Goal: Task Accomplishment & Management: Manage account settings

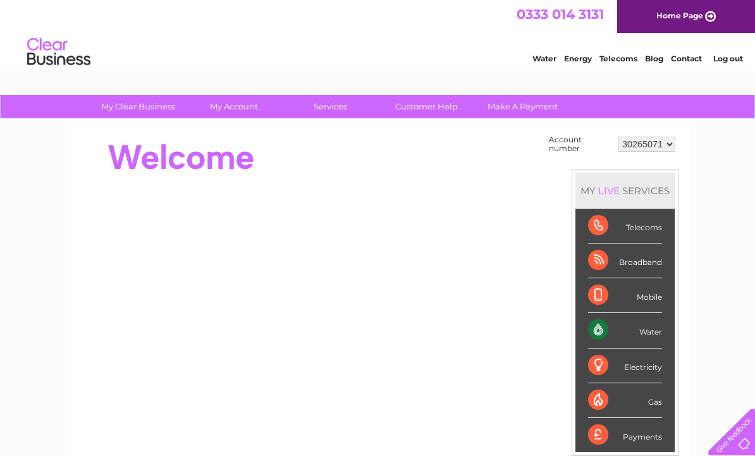
click at [659, 142] on select "30265071" at bounding box center [647, 144] width 58 height 15
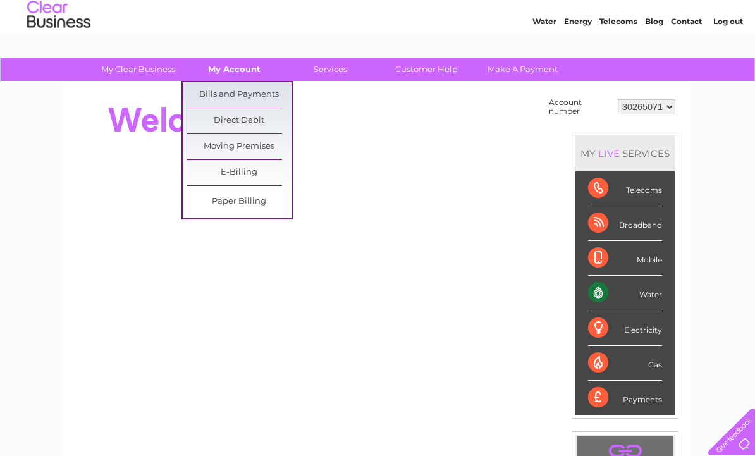
scroll to position [39, 0]
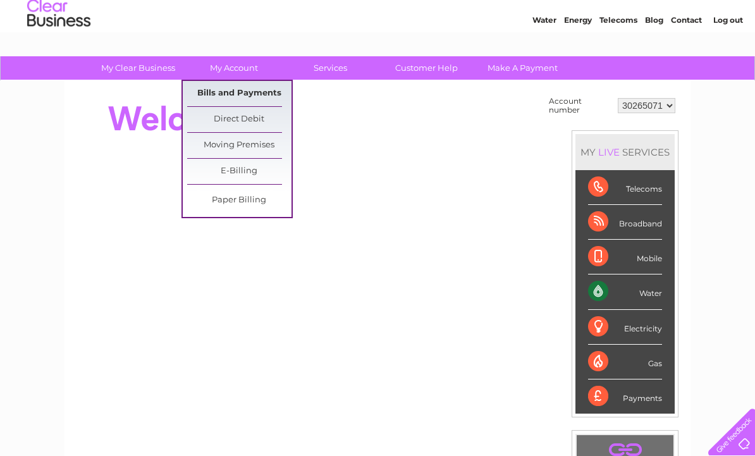
click at [218, 90] on link "Bills and Payments" at bounding box center [239, 93] width 104 height 25
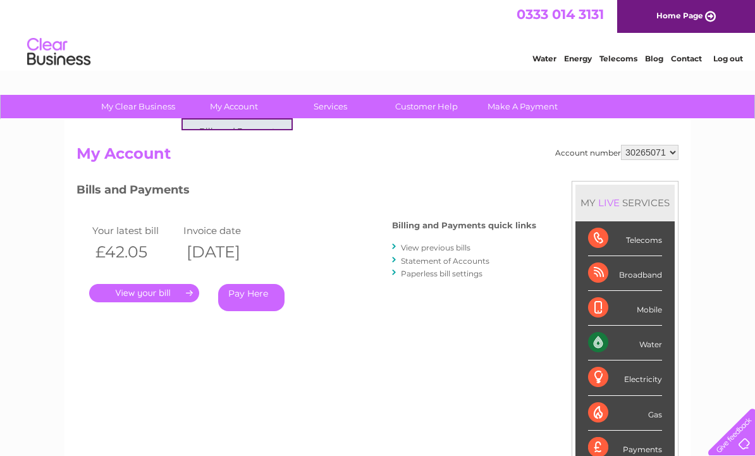
click at [327, 319] on div "Your latest bill Invoice date £42.05 02/09/2025 . Pay Here" at bounding box center [215, 269] width 278 height 120
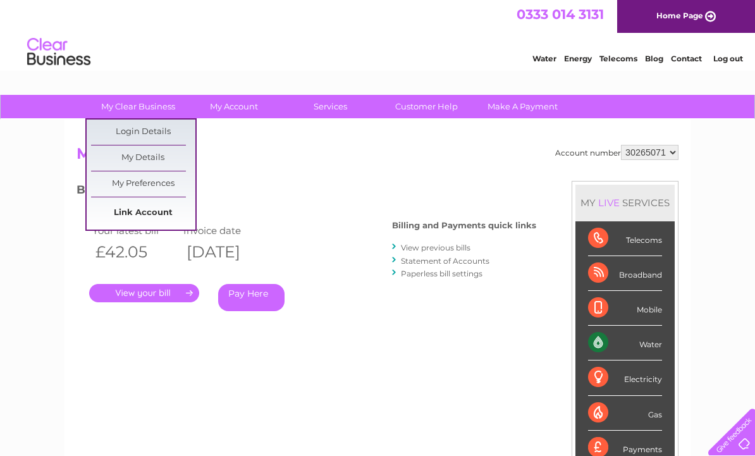
click at [150, 211] on link "Link Account" at bounding box center [143, 212] width 104 height 25
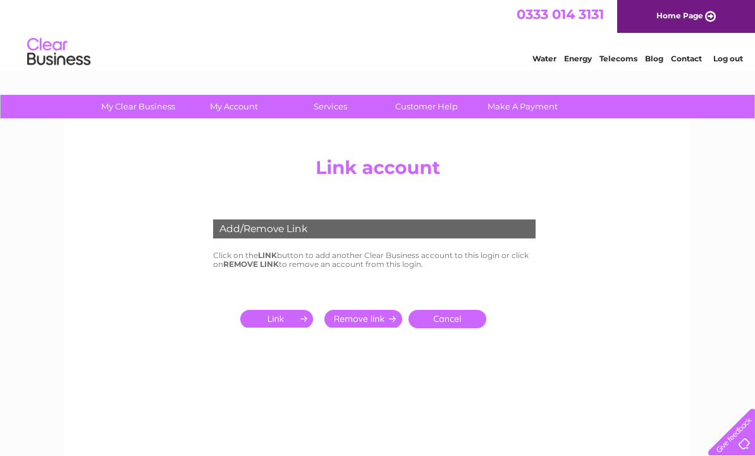
click at [135, 173] on center "Add/Remove Link Click on the LINK button to add another Clear Business account …" at bounding box center [377, 273] width 602 height 245
click at [277, 320] on input "submit" at bounding box center [279, 319] width 78 height 18
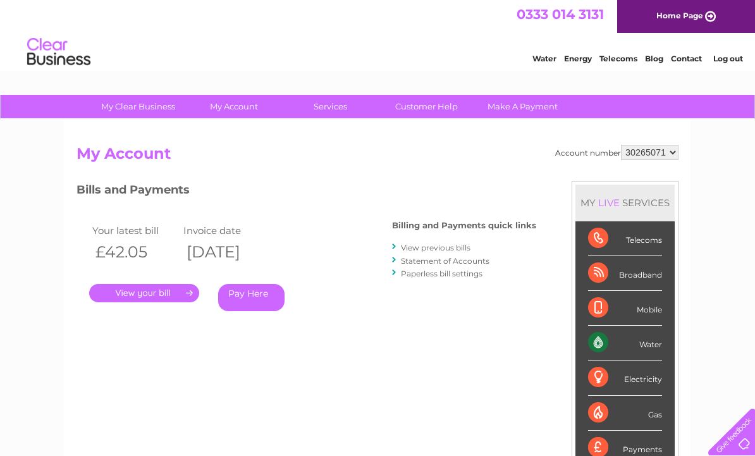
click at [650, 155] on select "30265071" at bounding box center [650, 152] width 58 height 15
click at [622, 338] on div "Water" at bounding box center [625, 343] width 74 height 35
click at [606, 350] on div "Water" at bounding box center [625, 343] width 74 height 35
click at [609, 341] on div "Water" at bounding box center [625, 343] width 74 height 35
click at [621, 155] on select "30265071" at bounding box center [650, 152] width 58 height 15
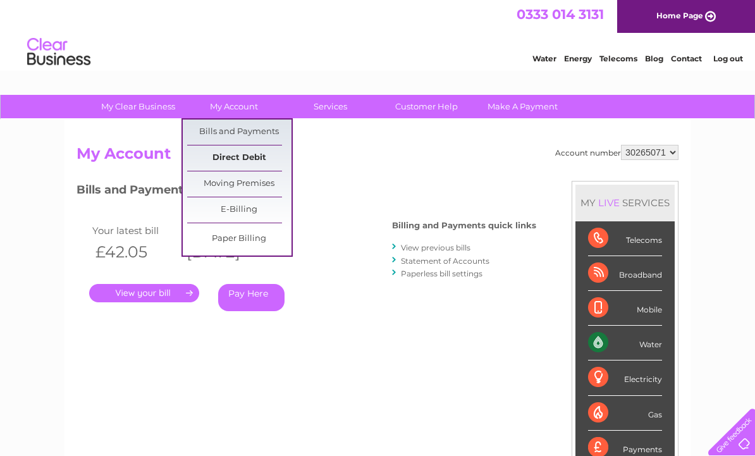
click at [240, 160] on link "Direct Debit" at bounding box center [239, 157] width 104 height 25
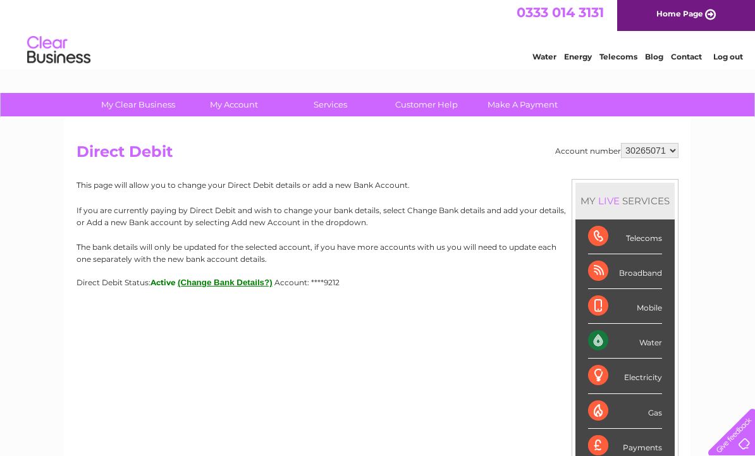
scroll to position [4, 0]
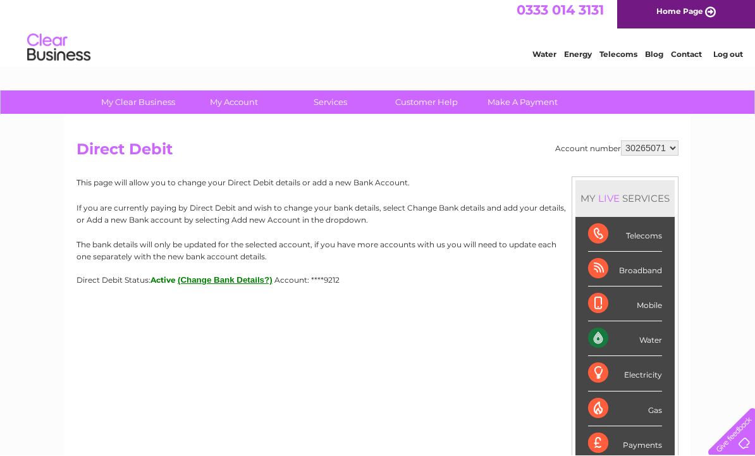
click at [659, 152] on select "30265071" at bounding box center [650, 148] width 58 height 15
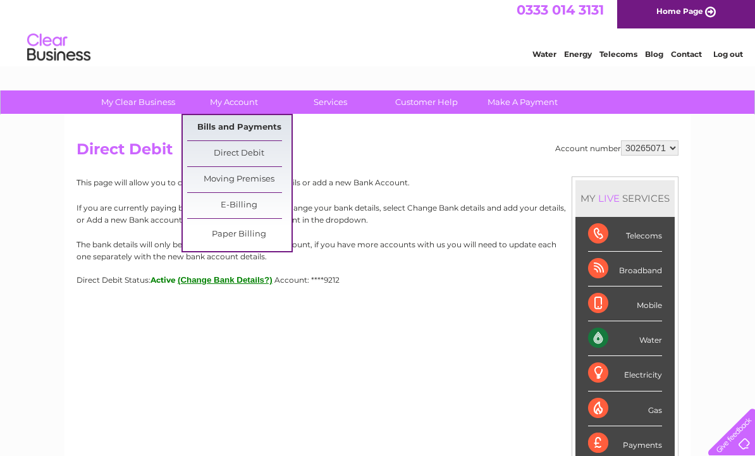
click at [241, 127] on link "Bills and Payments" at bounding box center [239, 127] width 104 height 25
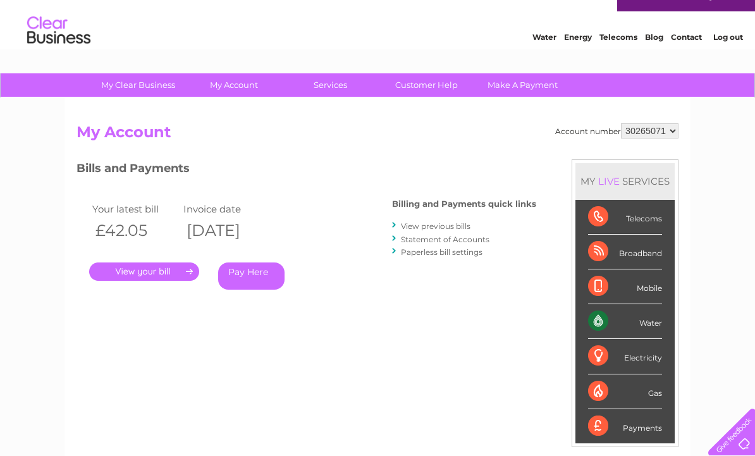
scroll to position [21, 0]
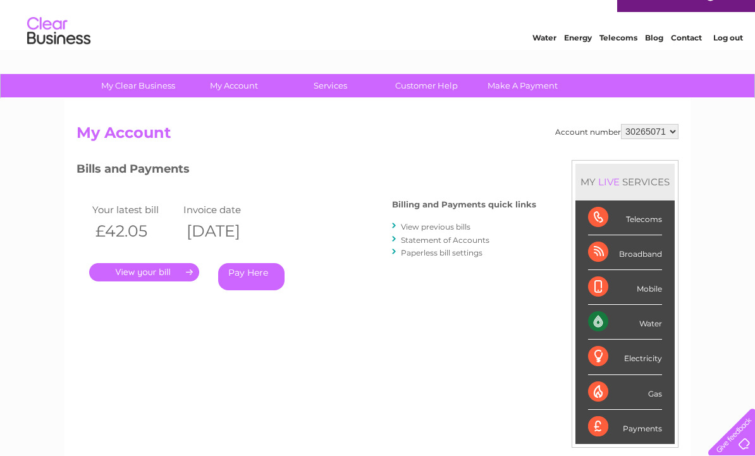
click at [438, 240] on link "Statement of Accounts" at bounding box center [445, 239] width 88 height 9
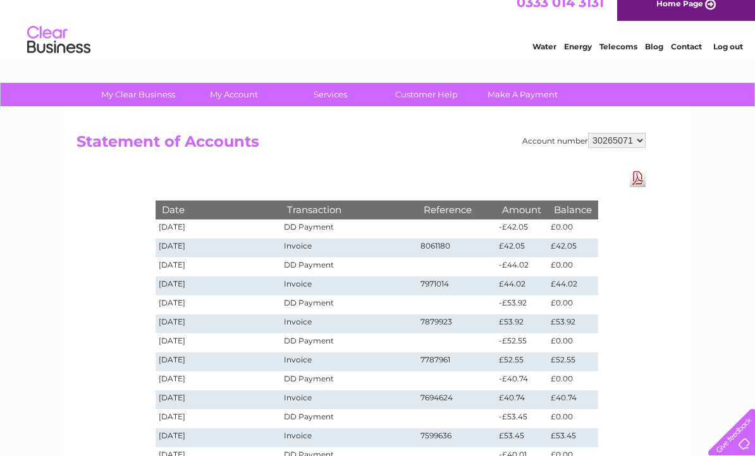
scroll to position [9, 0]
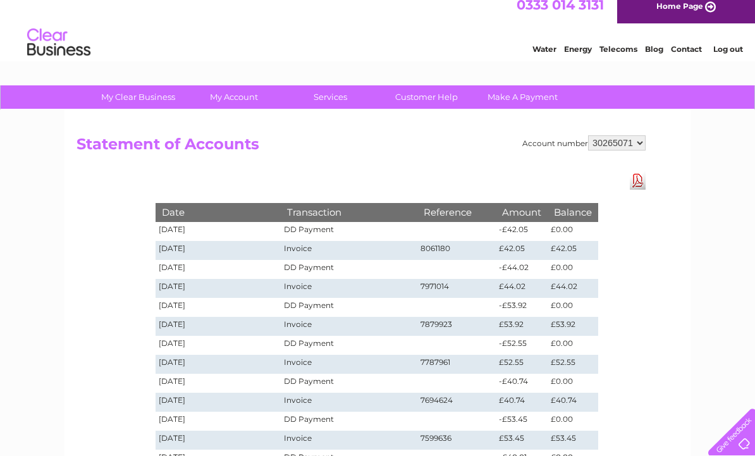
click at [640, 181] on link "Download Pdf" at bounding box center [638, 180] width 16 height 18
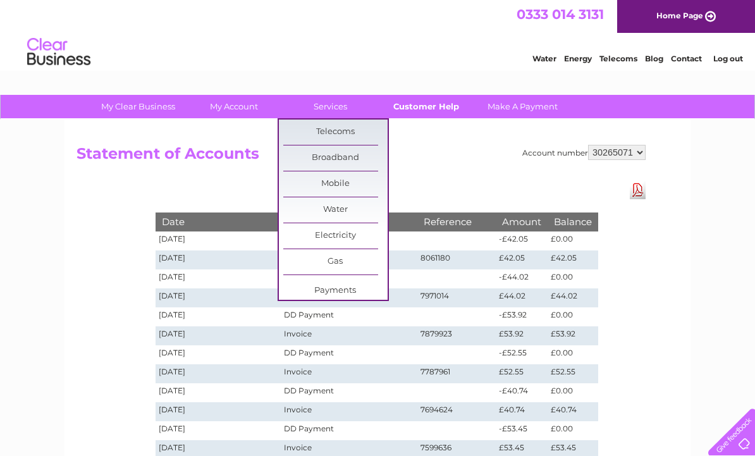
click at [437, 105] on link "Customer Help" at bounding box center [426, 106] width 104 height 23
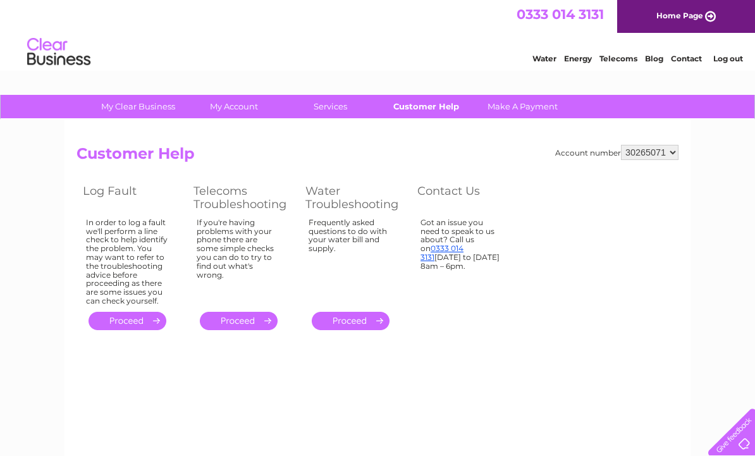
click at [444, 111] on link "Customer Help" at bounding box center [426, 106] width 104 height 23
click at [523, 113] on link "Make A Payment" at bounding box center [522, 106] width 104 height 23
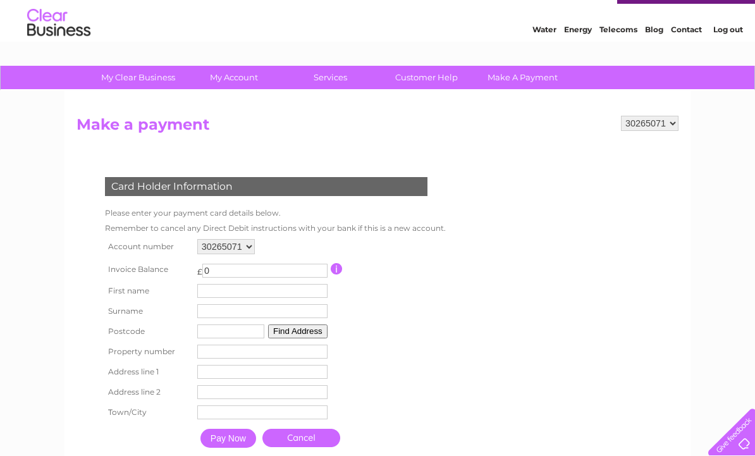
scroll to position [34, 0]
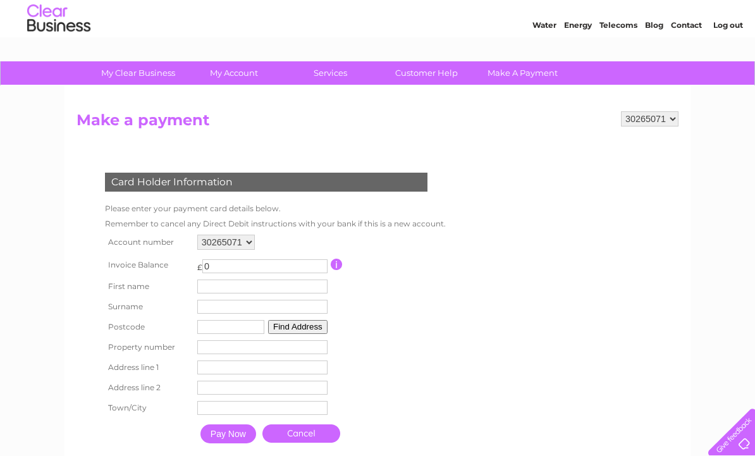
click at [255, 243] on select "30265071" at bounding box center [226, 242] width 58 height 15
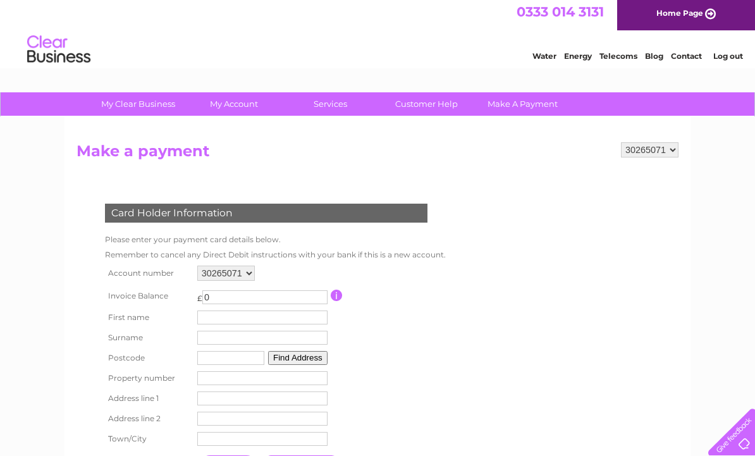
scroll to position [0, 0]
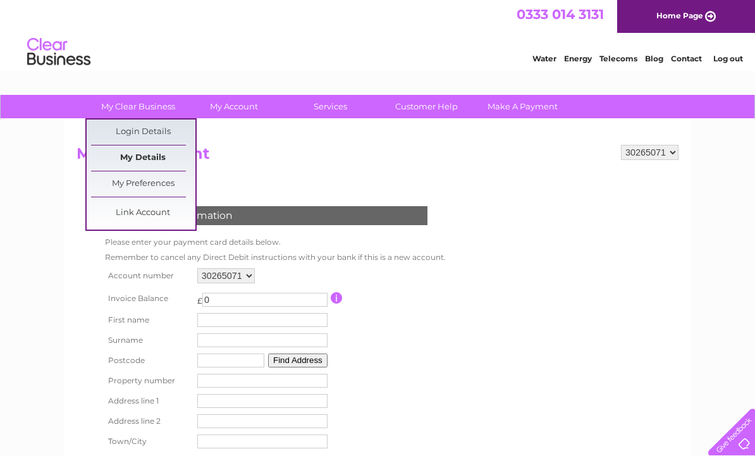
click at [164, 162] on link "My Details" at bounding box center [143, 157] width 104 height 25
click at [162, 214] on link "Link Account" at bounding box center [143, 212] width 104 height 25
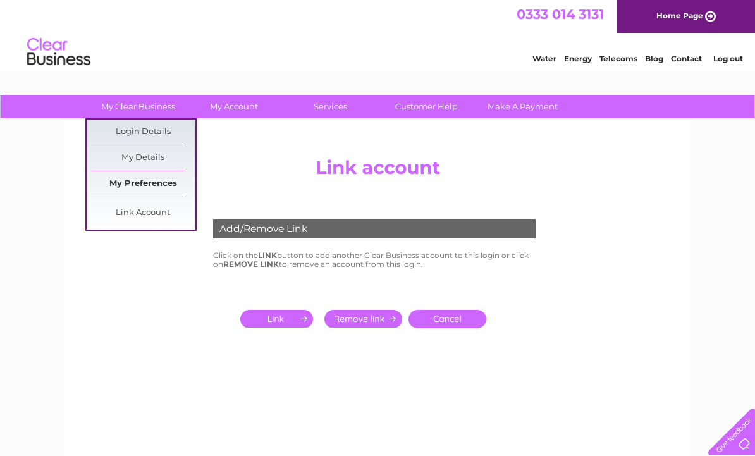
click at [155, 186] on link "My Preferences" at bounding box center [143, 183] width 104 height 25
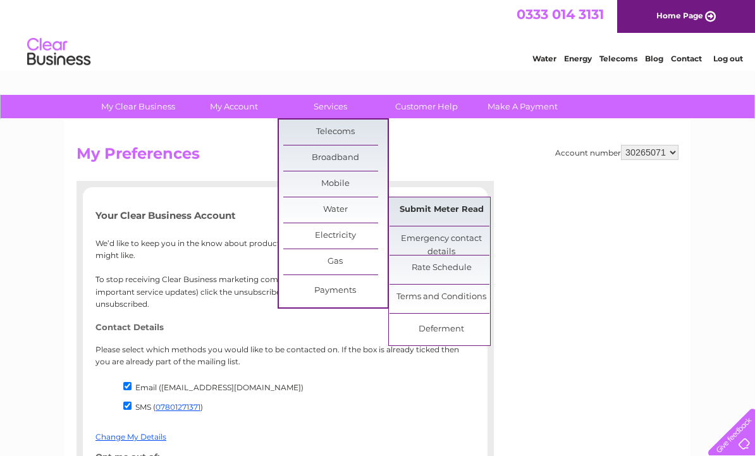
click at [458, 210] on link "Submit Meter Read" at bounding box center [441, 209] width 104 height 25
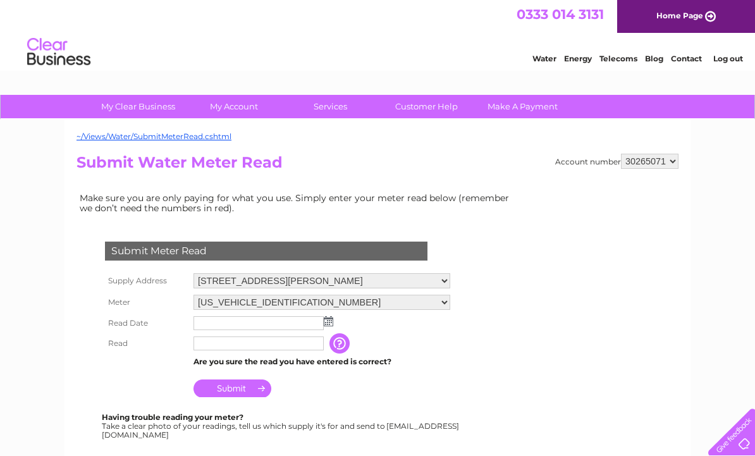
click at [668, 164] on select "30265071" at bounding box center [650, 161] width 58 height 15
